Goal: Use online tool/utility: Utilize a website feature to perform a specific function

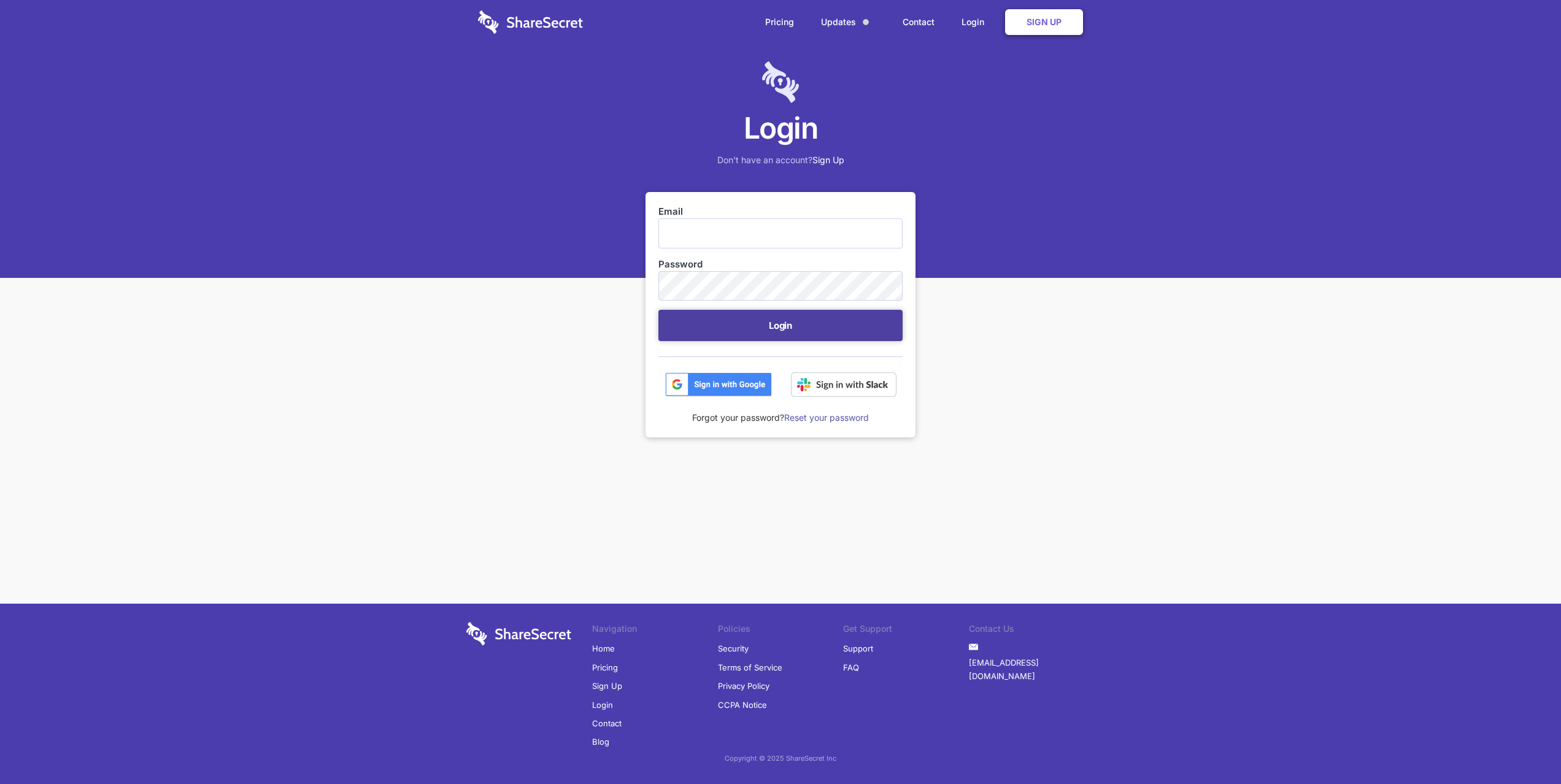
type input "[EMAIL_ADDRESS][DOMAIN_NAME]"
click at [511, 325] on div "Login Don't have an account? Sign Up Email [EMAIL_ADDRESS][DOMAIN_NAME] Passwor…" at bounding box center [780, 318] width 1561 height 636
click at [723, 323] on button "Login" at bounding box center [780, 325] width 244 height 31
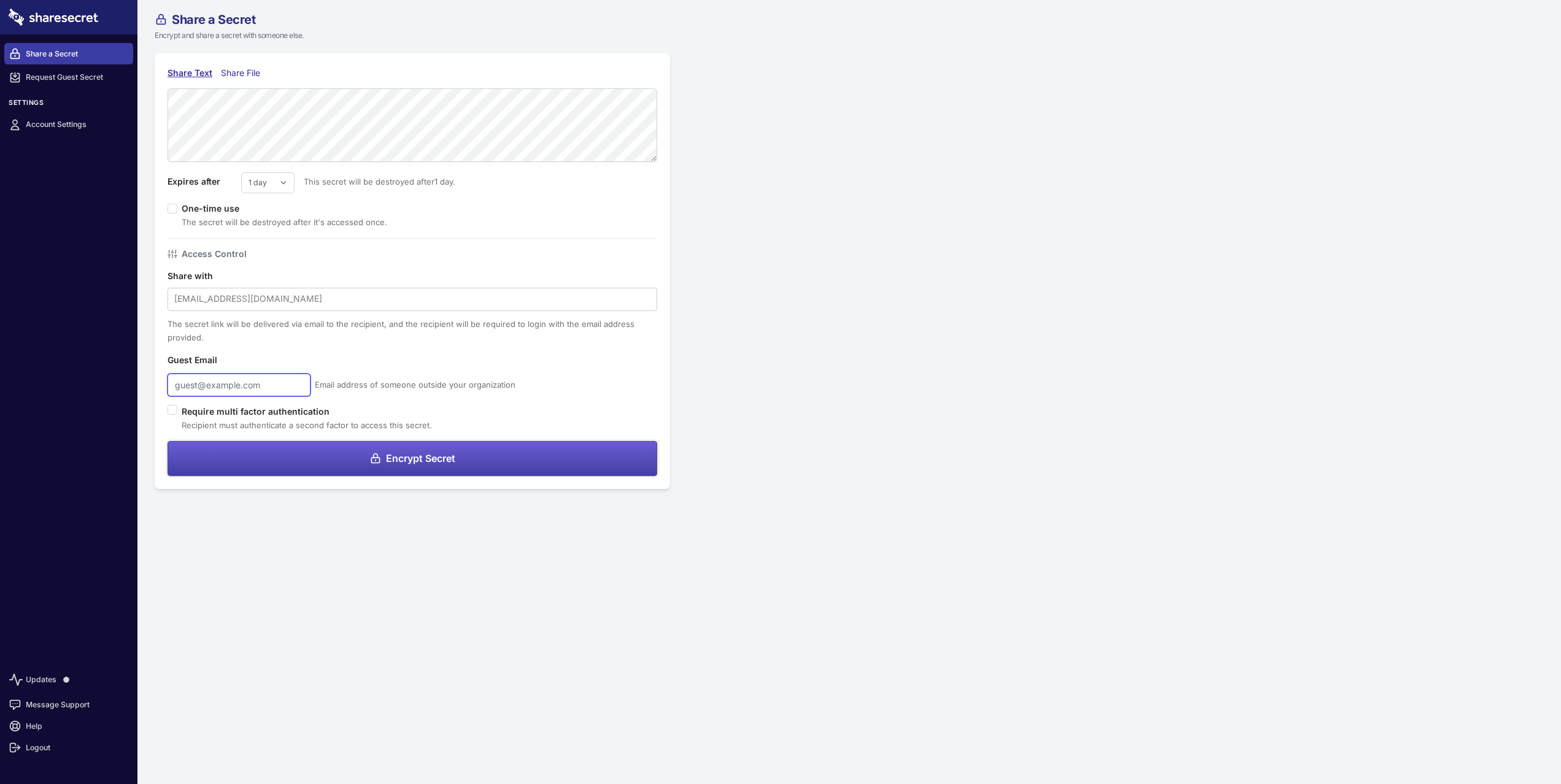
type input "[EMAIL_ADDRESS][DOMAIN_NAME]"
click at [436, 459] on span "Encrypt Secret" at bounding box center [420, 458] width 70 height 10
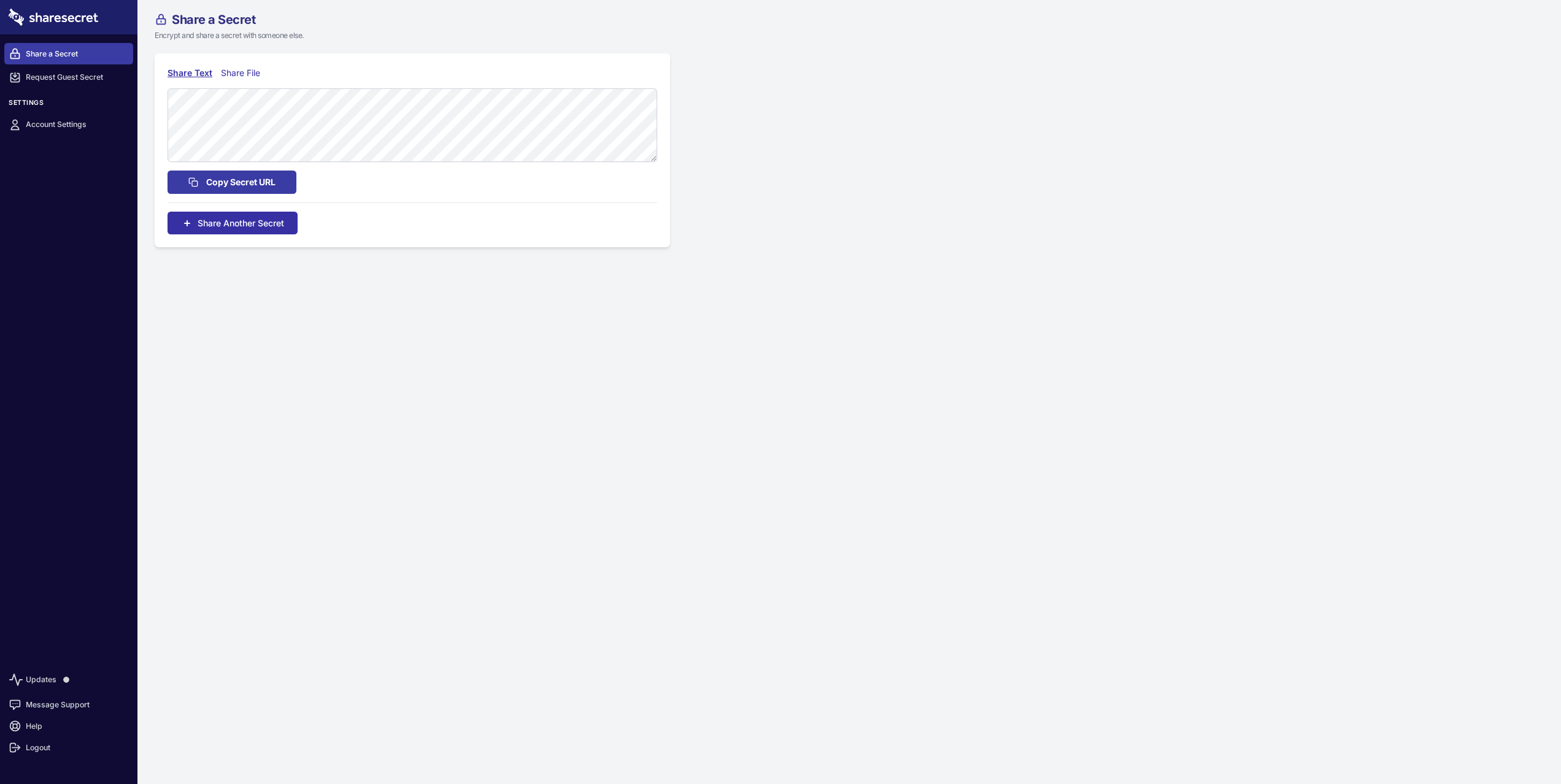
click at [263, 226] on span "Share Another Secret" at bounding box center [241, 222] width 86 height 13
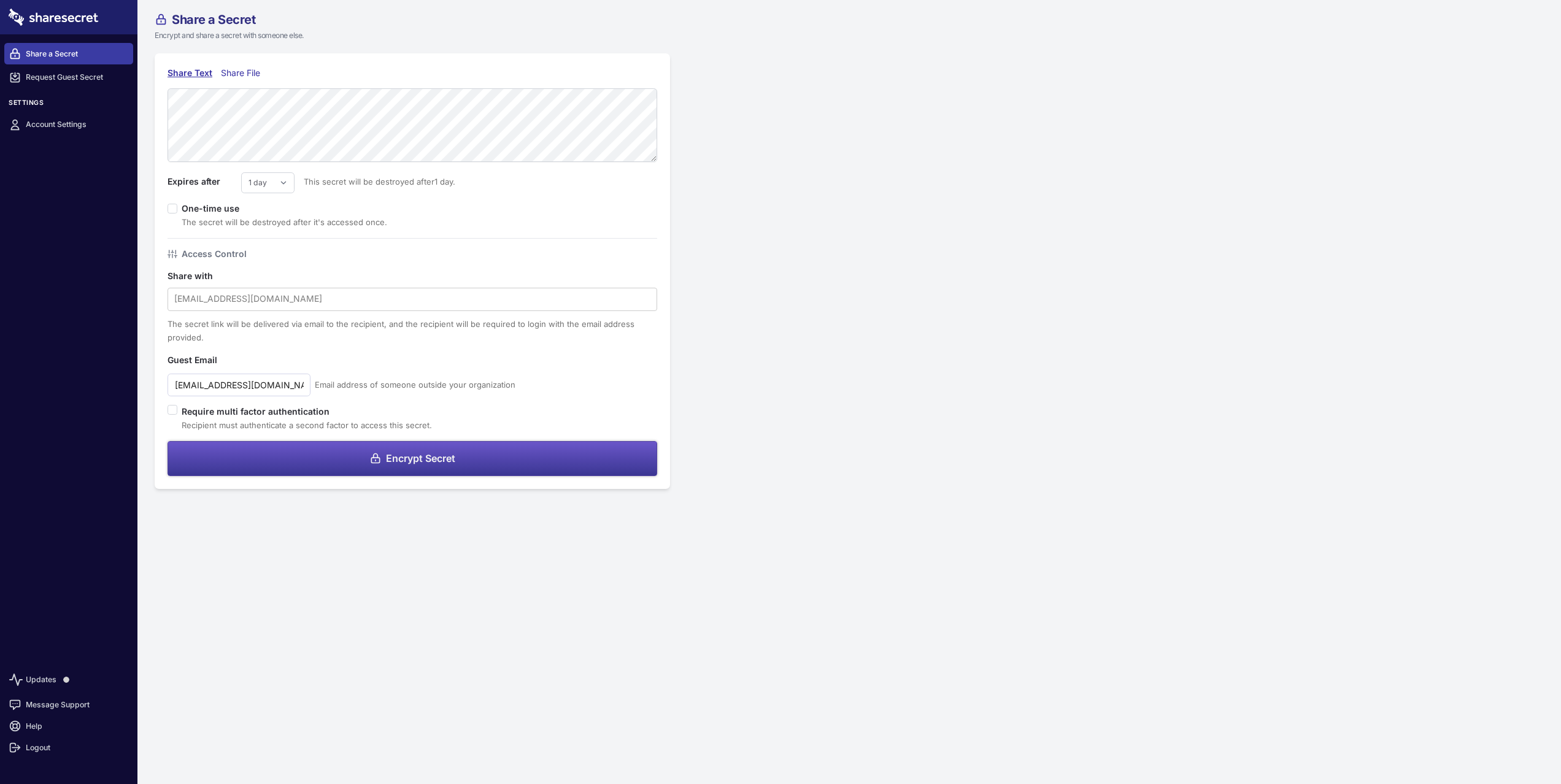
click at [426, 470] on button "Encrypt Secret" at bounding box center [412, 458] width 490 height 35
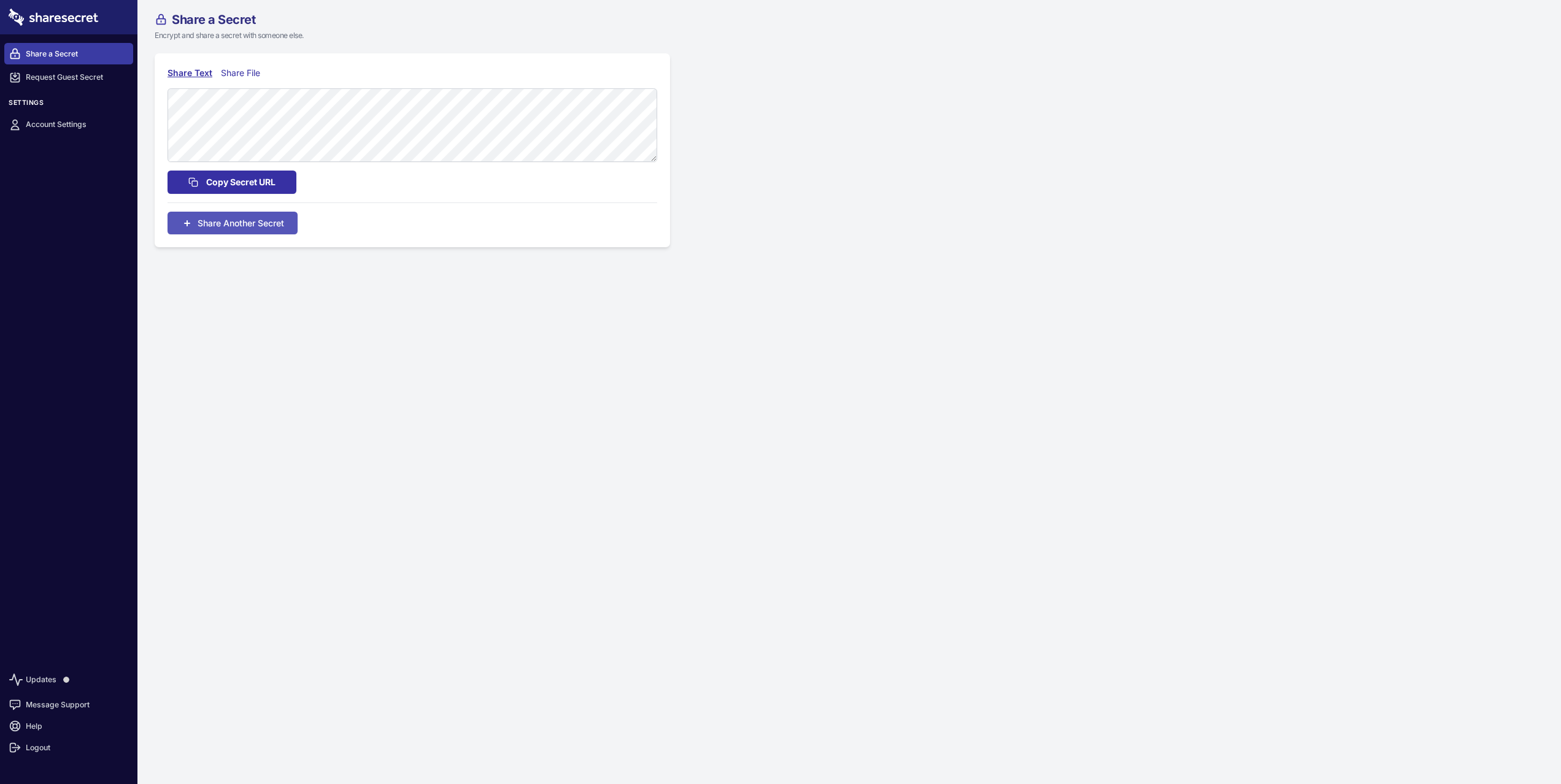
click at [214, 182] on span "Copy Secret URL" at bounding box center [240, 182] width 70 height 14
